Goal: Transaction & Acquisition: Book appointment/travel/reservation

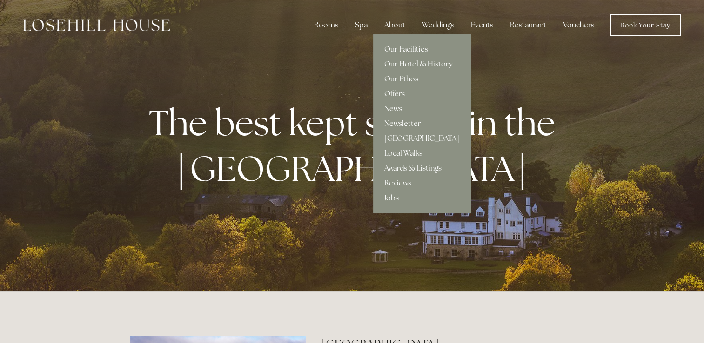
click at [408, 51] on link "Our Facilities" at bounding box center [421, 49] width 97 height 15
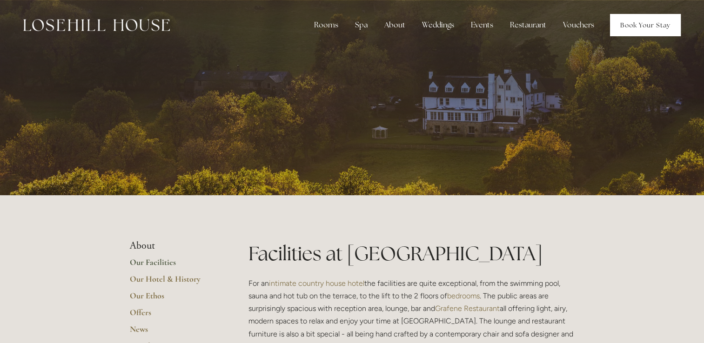
click at [650, 28] on link "Book Your Stay" at bounding box center [645, 25] width 71 height 22
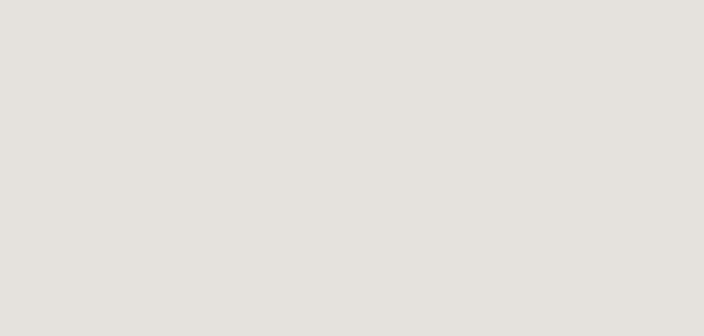
scroll to position [1349, 0]
